Goal: Check status: Check status

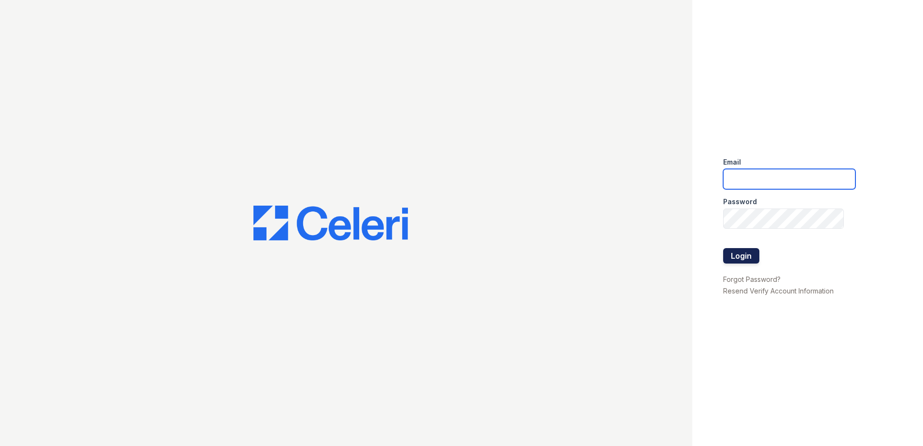
type input "nordhaus@trinity-pm.com"
click at [744, 256] on button "Login" at bounding box center [741, 255] width 36 height 15
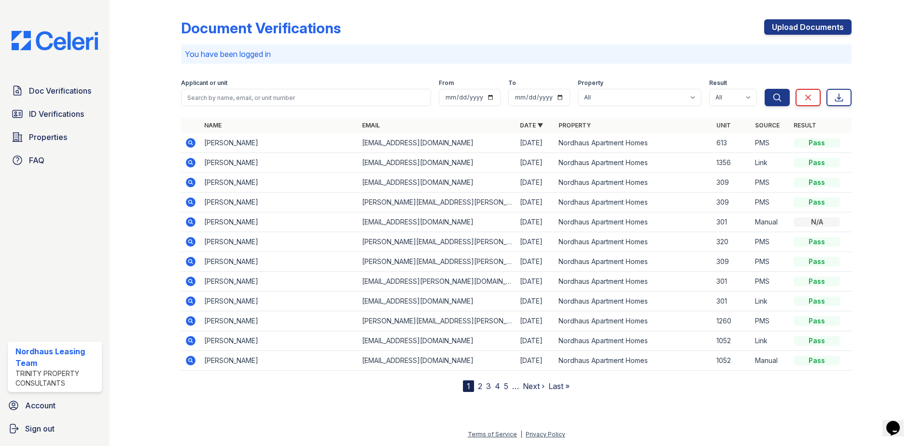
click at [190, 162] on icon at bounding box center [190, 162] width 2 height 2
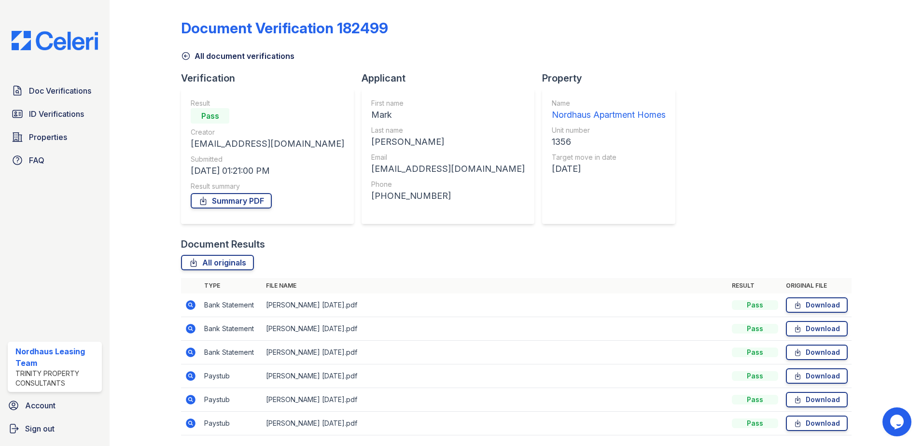
click at [190, 304] on icon at bounding box center [190, 304] width 2 height 2
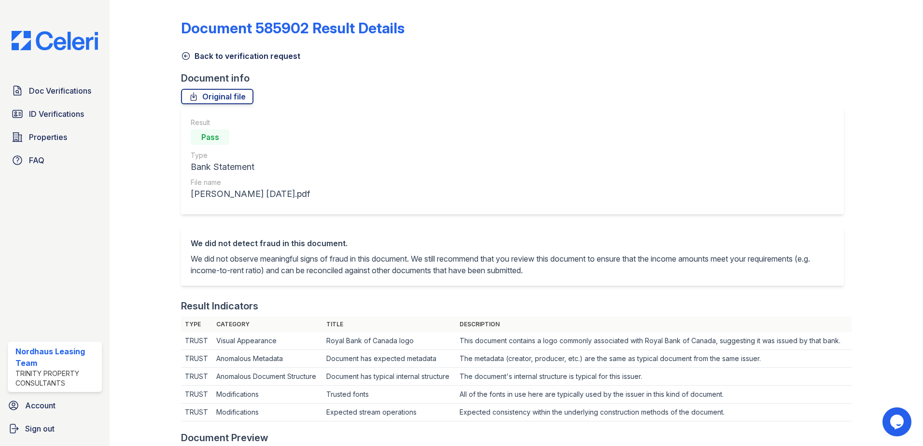
click at [186, 54] on icon at bounding box center [186, 56] width 10 height 10
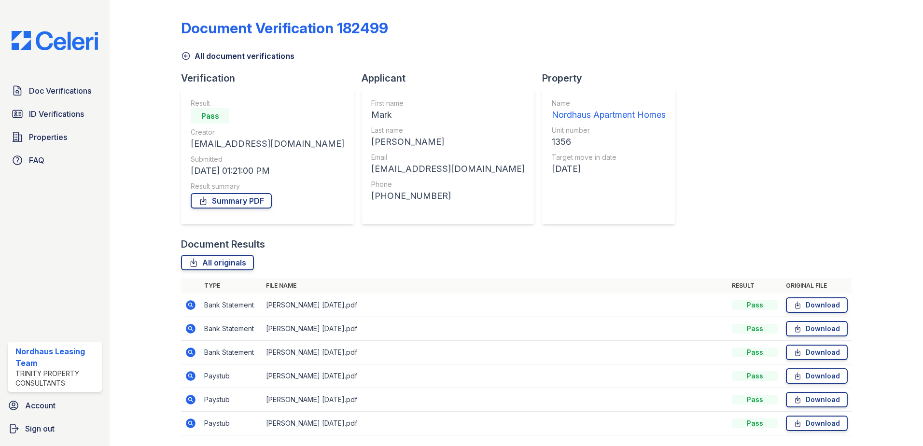
click at [191, 328] on icon at bounding box center [191, 329] width 12 height 12
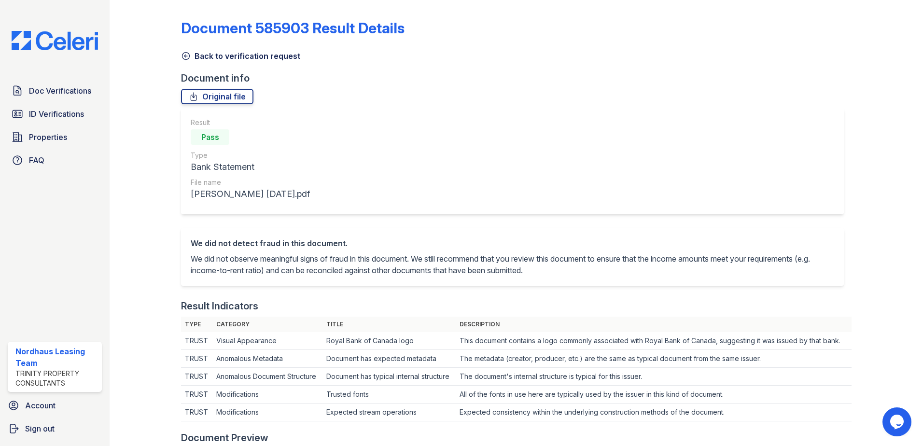
click at [186, 55] on icon at bounding box center [186, 56] width 10 height 10
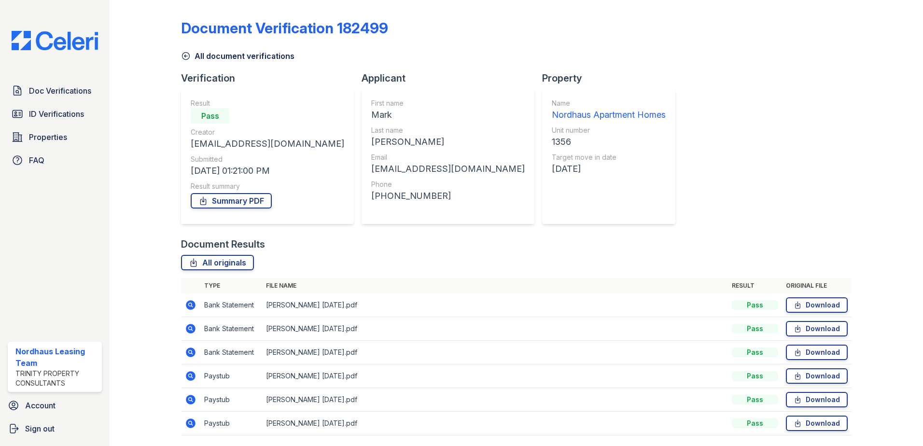
scroll to position [32, 0]
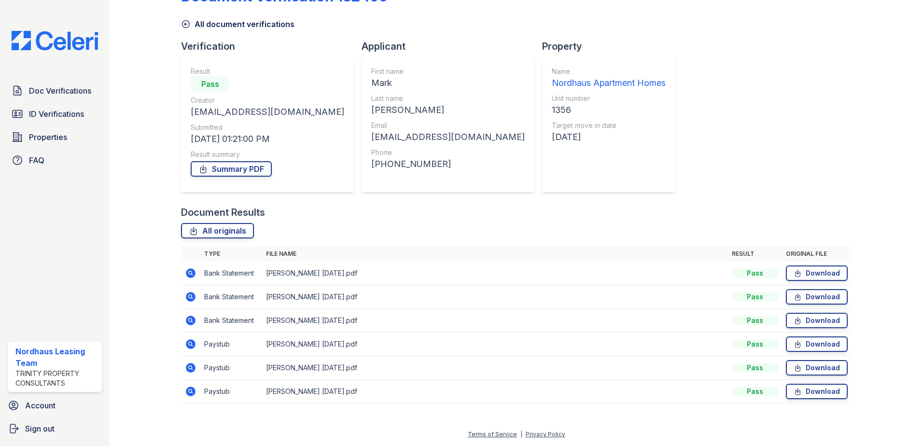
click at [190, 343] on icon at bounding box center [190, 343] width 2 height 2
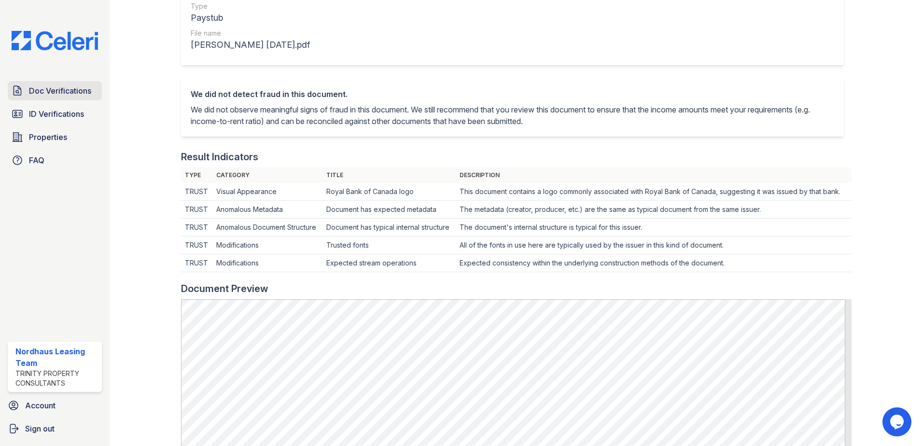
scroll to position [145, 0]
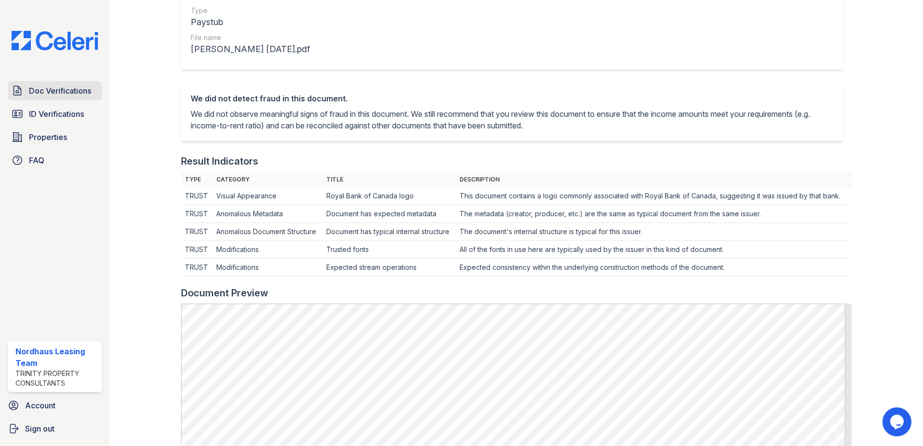
click at [68, 95] on span "Doc Verifications" at bounding box center [60, 91] width 62 height 12
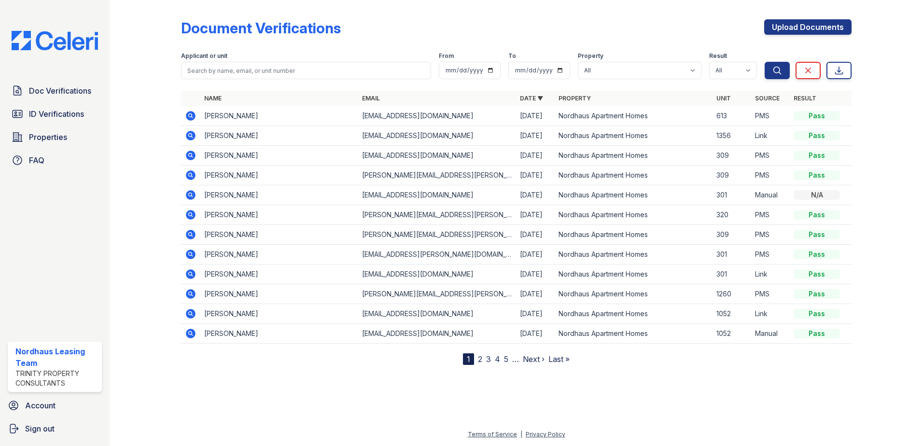
click at [190, 135] on icon at bounding box center [190, 135] width 2 height 2
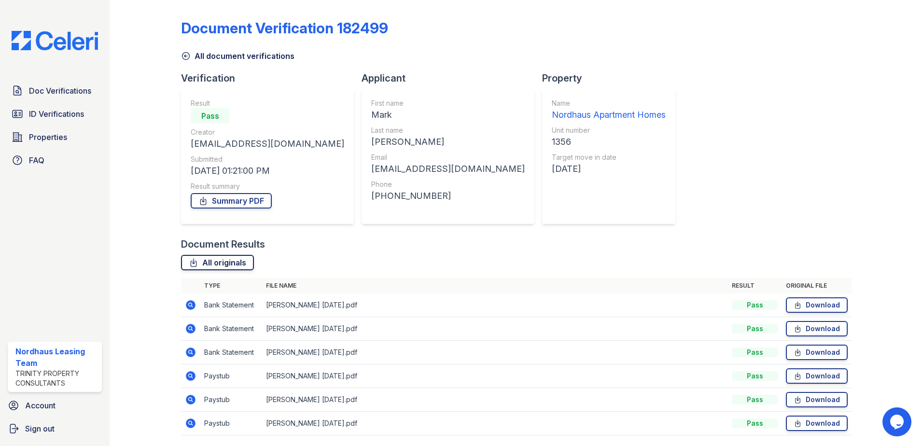
scroll to position [32, 0]
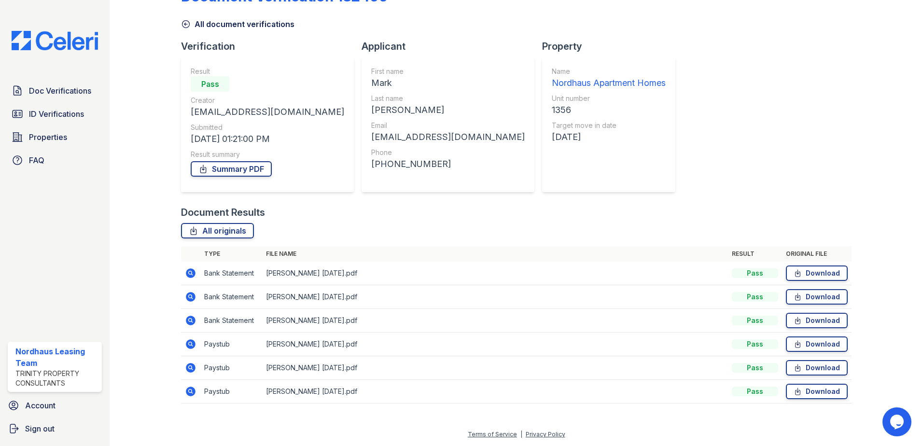
click at [186, 343] on icon at bounding box center [191, 344] width 10 height 10
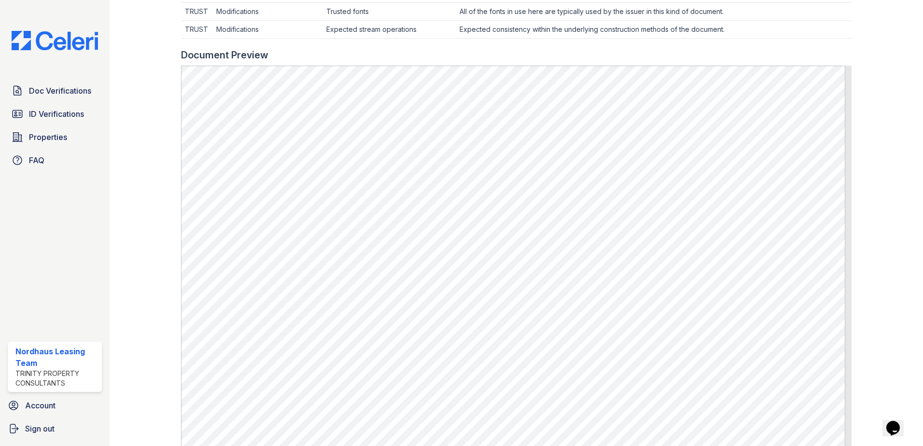
scroll to position [386, 0]
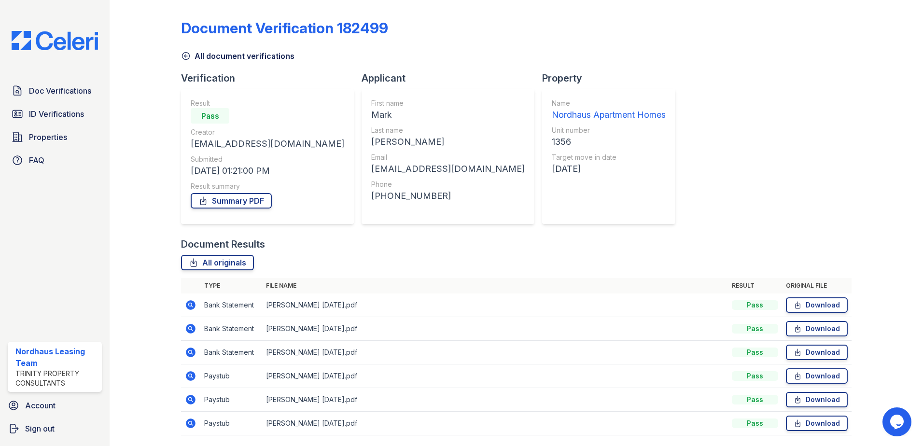
click at [190, 333] on icon at bounding box center [191, 329] width 10 height 10
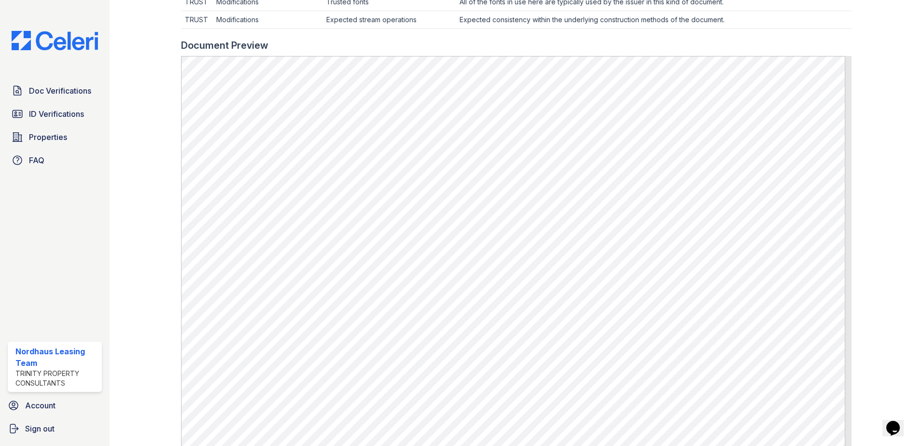
scroll to position [336, 0]
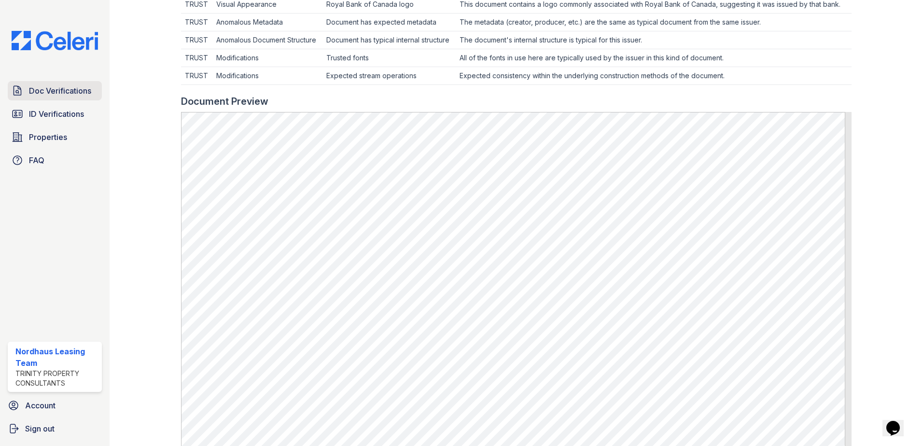
click at [66, 93] on span "Doc Verifications" at bounding box center [60, 91] width 62 height 12
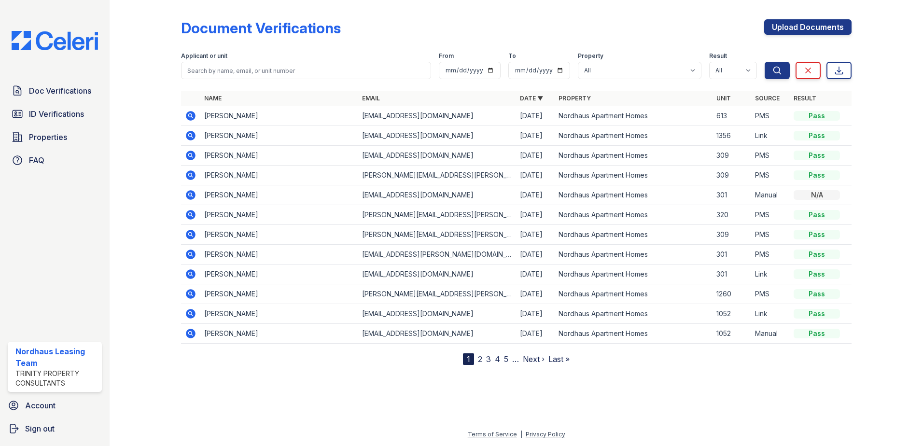
click at [191, 114] on icon at bounding box center [190, 115] width 2 height 2
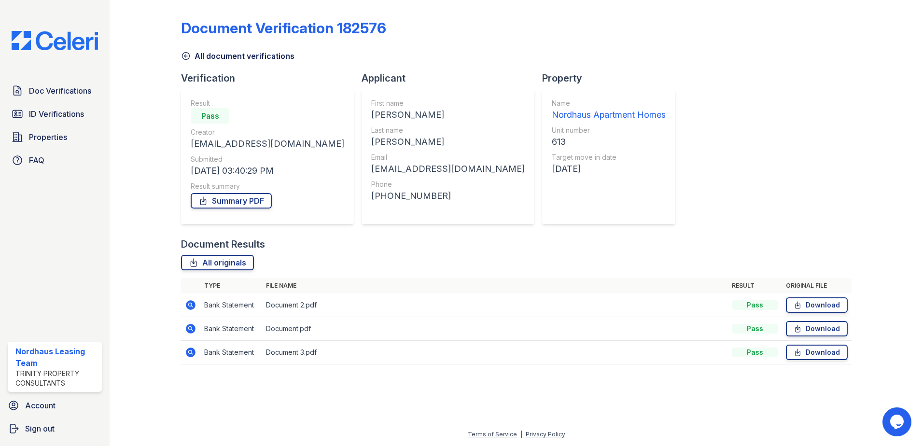
click at [192, 304] on icon at bounding box center [191, 305] width 12 height 12
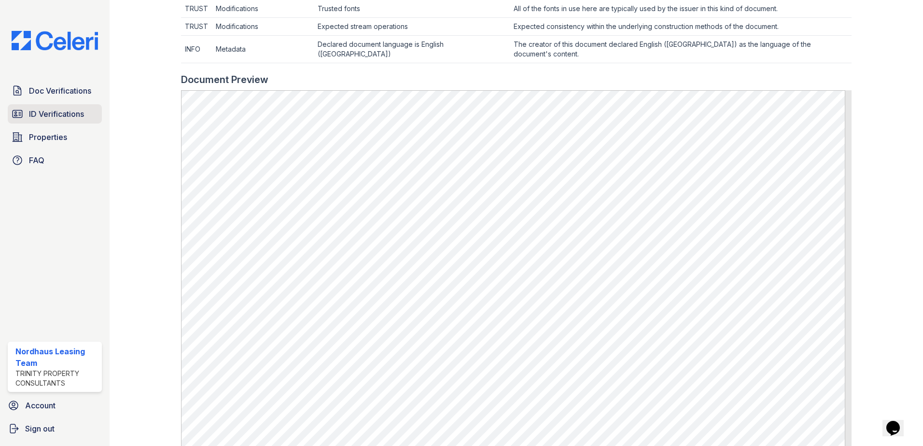
scroll to position [383, 0]
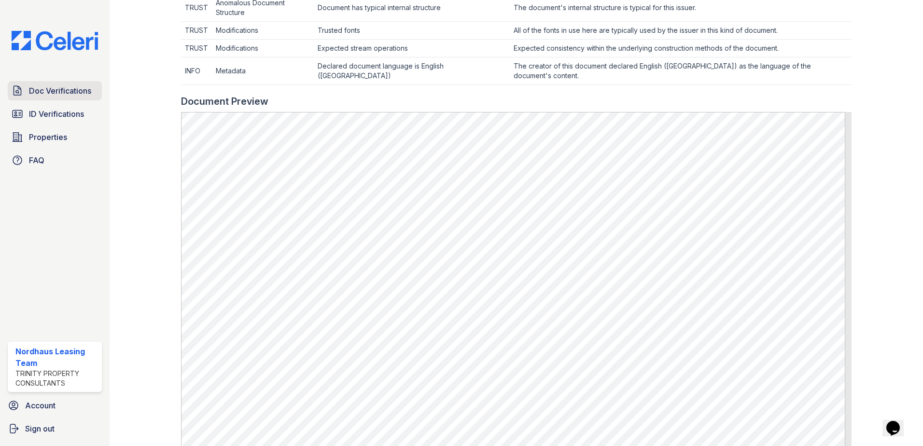
click at [70, 85] on span "Doc Verifications" at bounding box center [60, 91] width 62 height 12
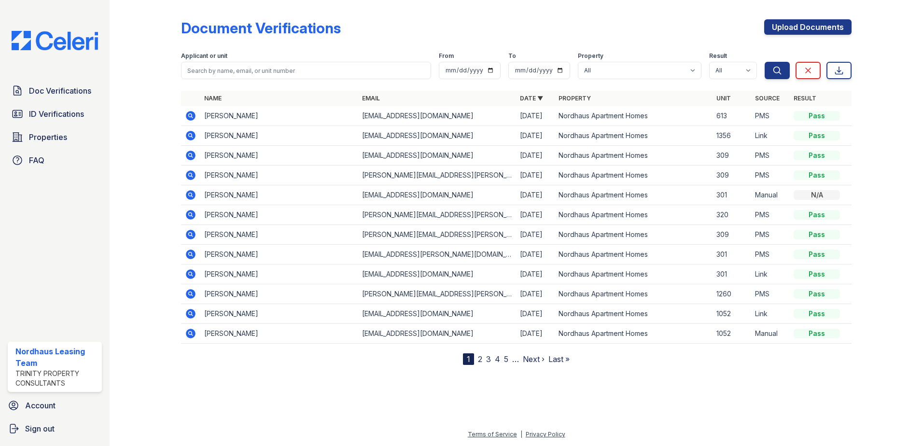
click at [191, 135] on icon at bounding box center [190, 135] width 2 height 2
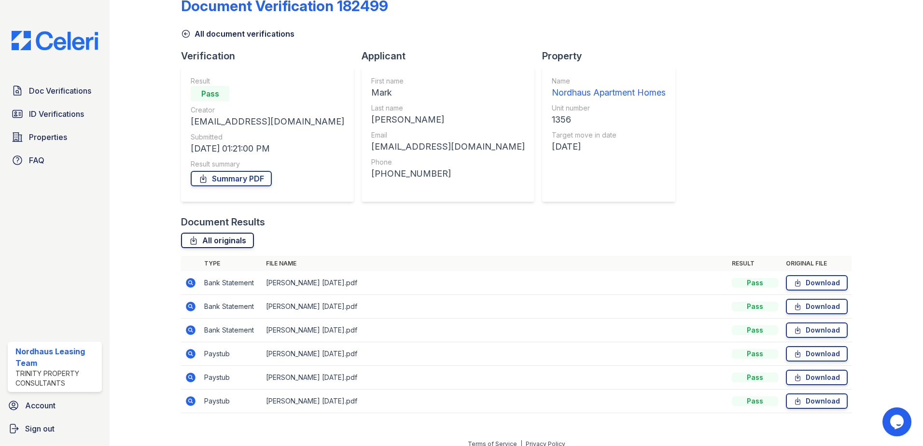
scroll to position [32, 0]
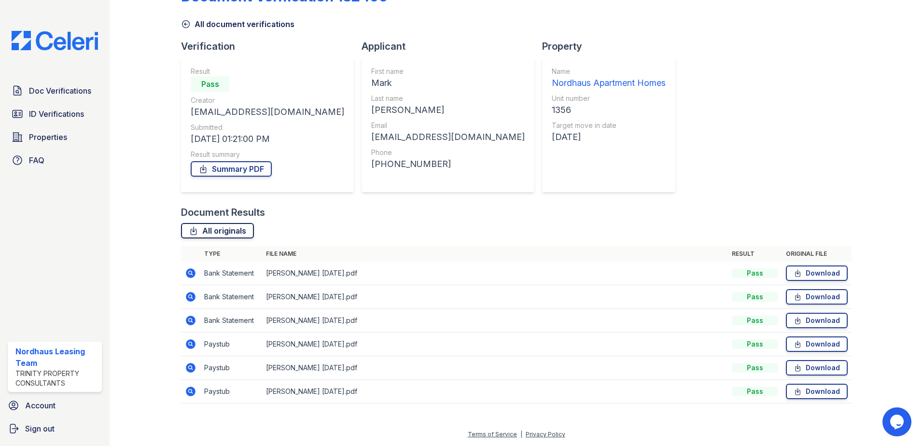
click at [235, 230] on link "All originals" at bounding box center [217, 230] width 73 height 15
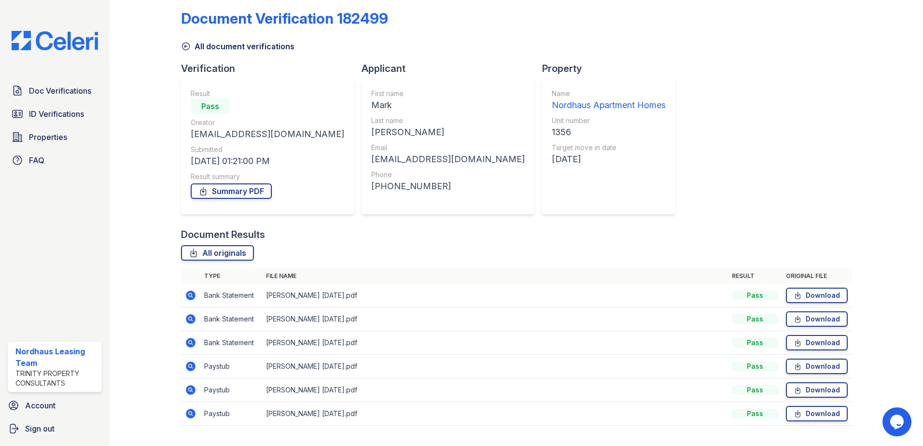
scroll to position [0, 0]
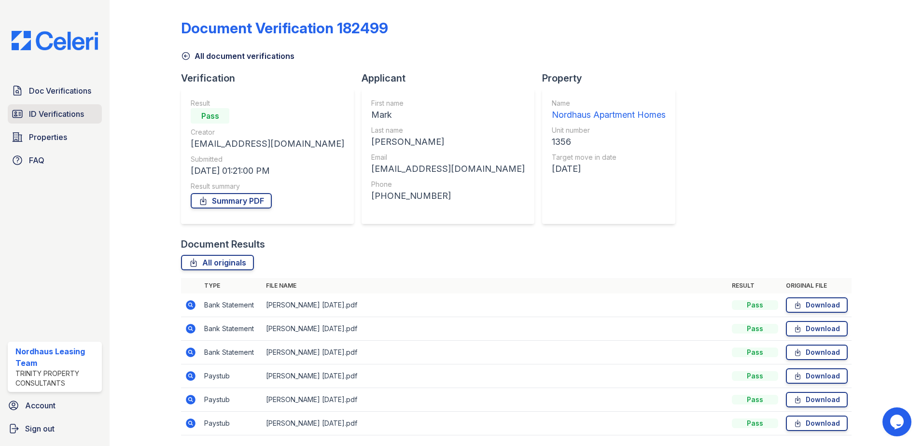
click at [55, 112] on span "ID Verifications" at bounding box center [56, 114] width 55 height 12
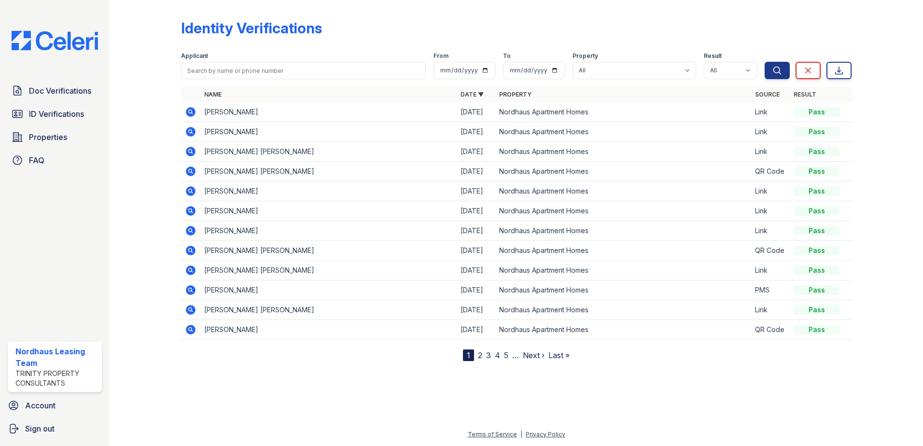
click at [192, 309] on icon at bounding box center [191, 310] width 12 height 12
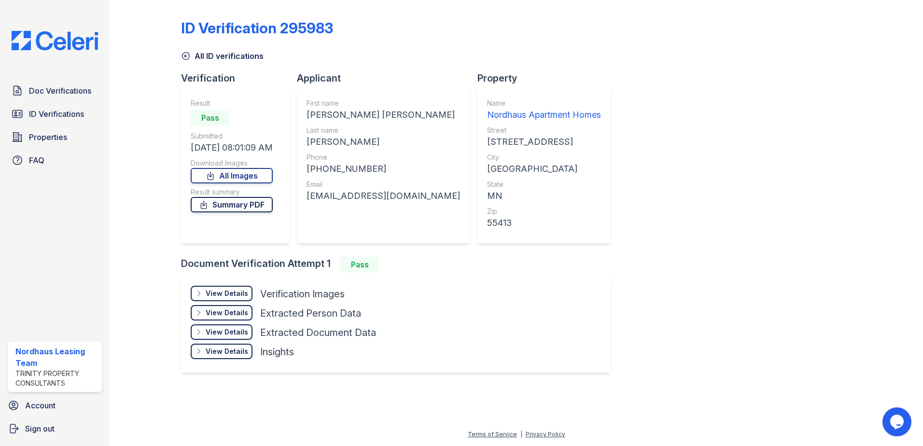
click at [237, 207] on link "Summary PDF" at bounding box center [232, 204] width 82 height 15
click at [237, 176] on link "All Images" at bounding box center [232, 175] width 82 height 15
click at [66, 89] on span "Doc Verifications" at bounding box center [60, 91] width 62 height 12
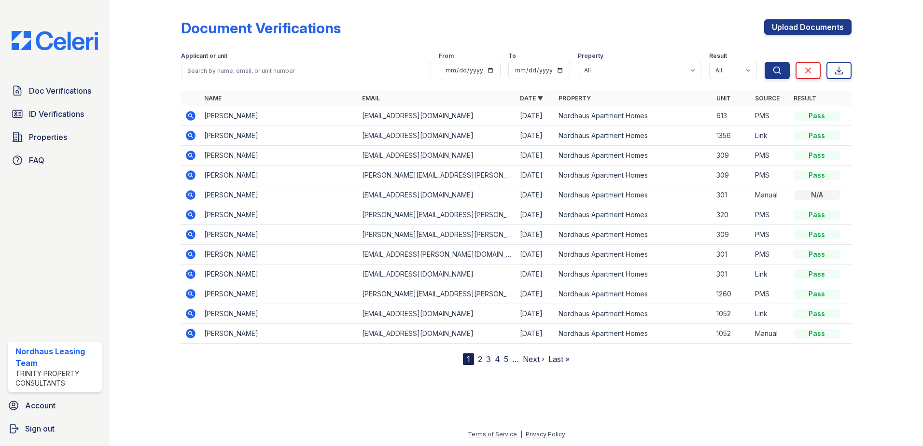
click at [191, 135] on icon at bounding box center [190, 135] width 2 height 2
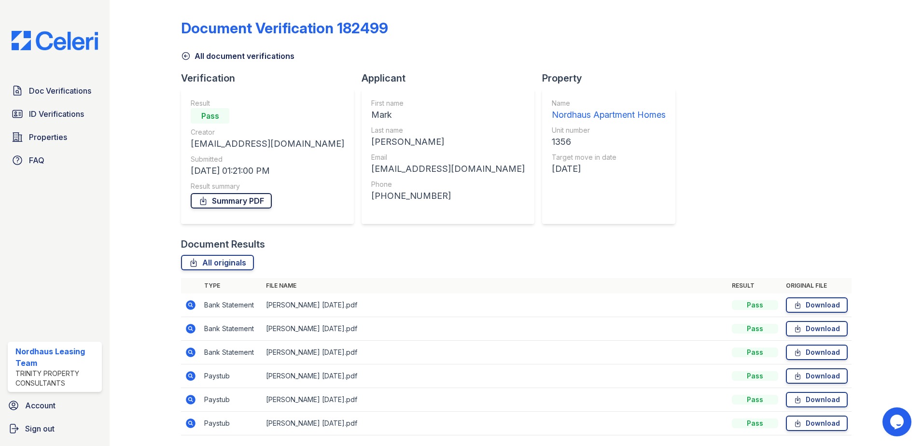
click at [233, 200] on link "Summary PDF" at bounding box center [231, 200] width 81 height 15
